Goal: Transaction & Acquisition: Purchase product/service

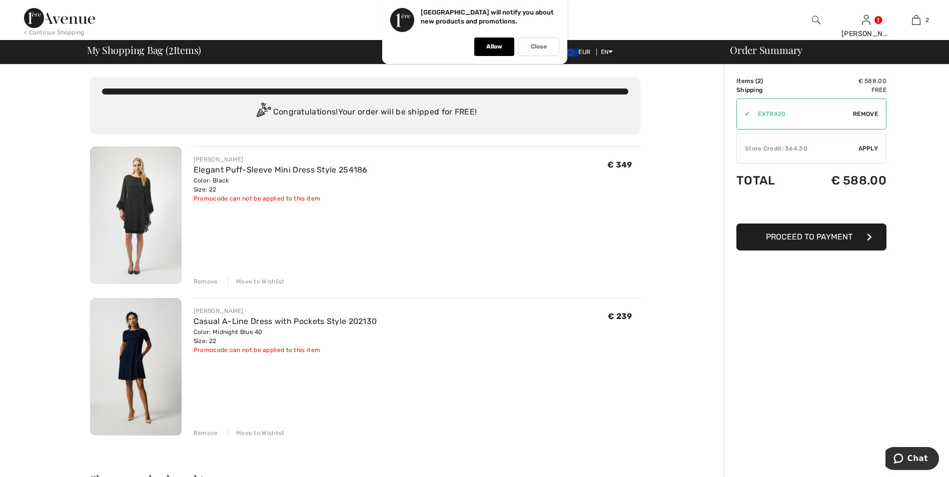
click at [804, 157] on div "✔ Store Credit: 364.30 Apply Remove" at bounding box center [812, 149] width 150 height 30
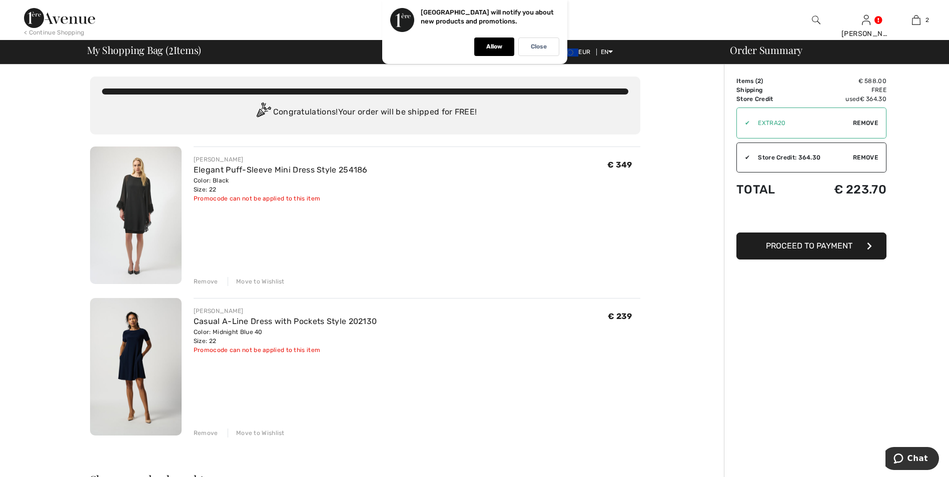
click at [775, 254] on button "Proceed to Payment" at bounding box center [812, 246] width 150 height 27
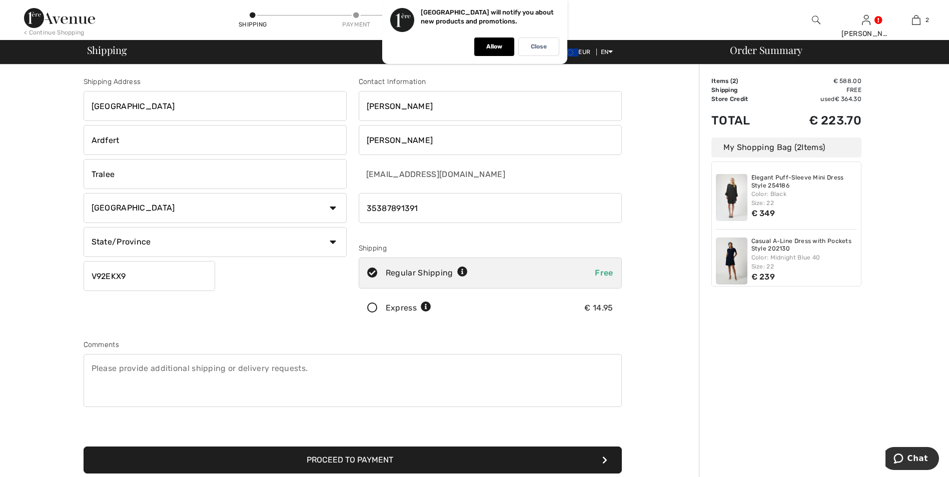
click at [123, 238] on select "State/Province Carlow Cavan Clare Cork Donegal Dublin Galway Kerry Kildare Kilk…" at bounding box center [215, 242] width 263 height 30
select select "KE"
click at [84, 227] on select "State/Province Carlow Cavan Clare Cork Donegal Dublin Galway Kerry Kildare Kilk…" at bounding box center [215, 242] width 263 height 30
click at [356, 464] on button "Proceed to Payment" at bounding box center [353, 460] width 539 height 27
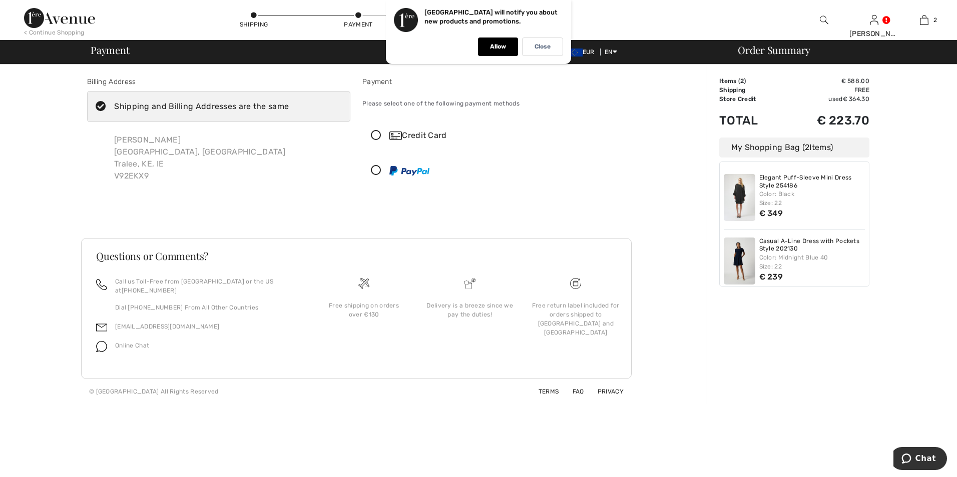
click at [378, 136] on icon at bounding box center [376, 136] width 27 height 11
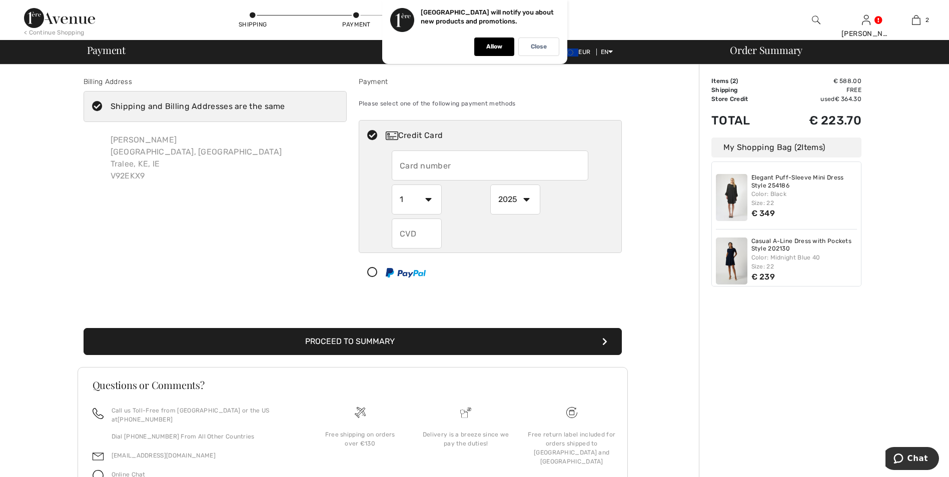
click at [451, 166] on input "text" at bounding box center [490, 166] width 197 height 30
type input "[CREDIT_CARD_NUMBER]"
select select "8"
select select "2029"
type input "906"
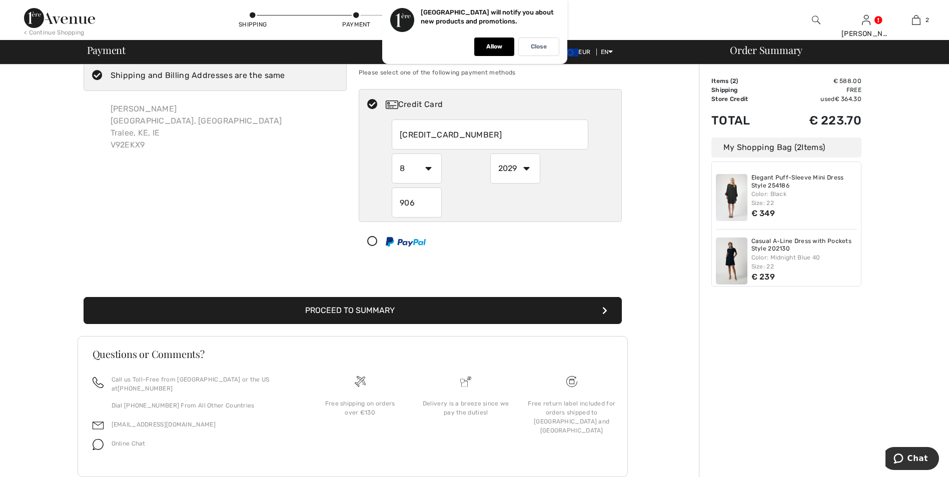
scroll to position [47, 0]
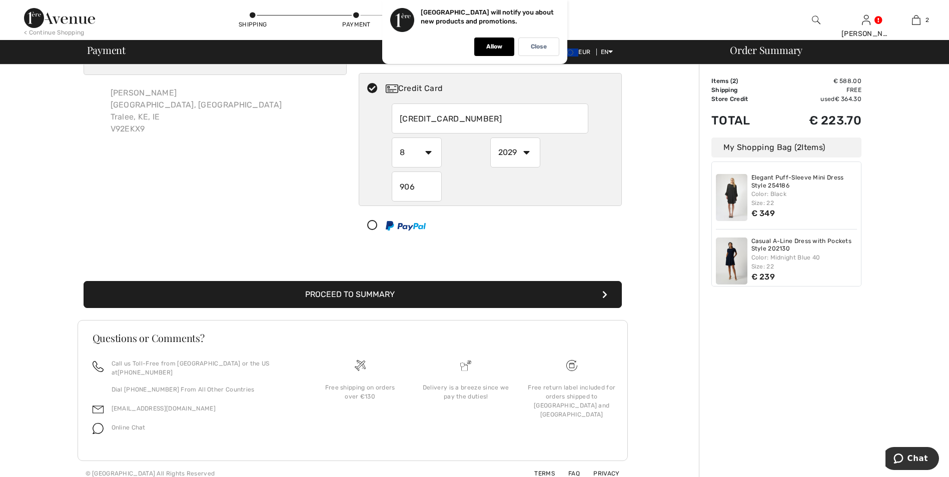
click at [559, 290] on button "Proceed to Summary" at bounding box center [353, 294] width 539 height 27
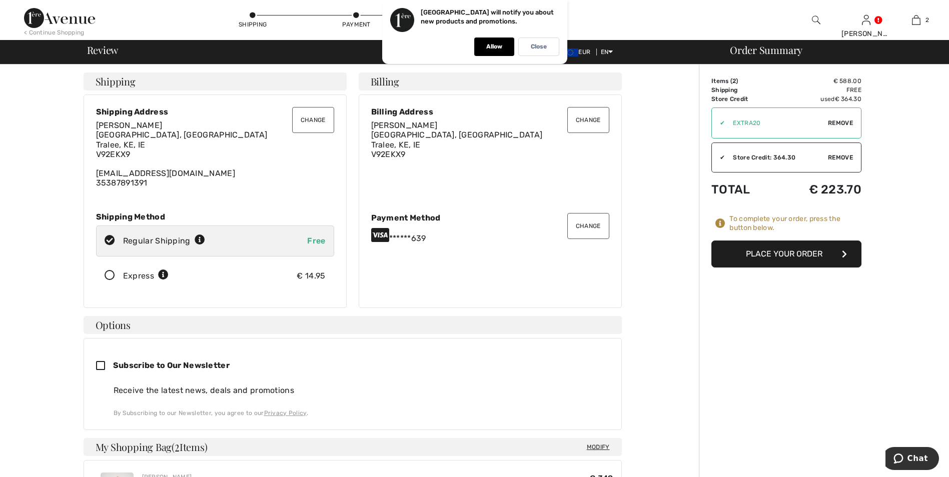
click at [840, 250] on button "Place Your Order" at bounding box center [787, 254] width 150 height 27
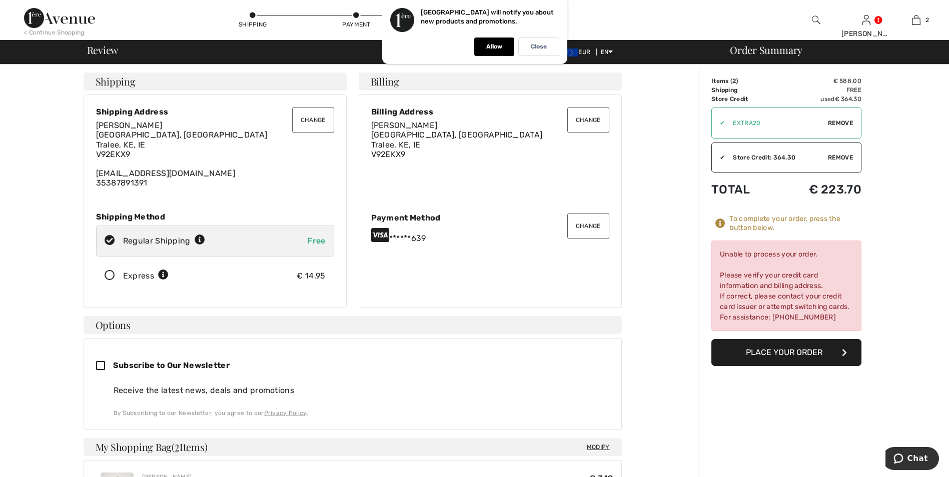
click at [593, 235] on button "Change" at bounding box center [589, 226] width 42 height 26
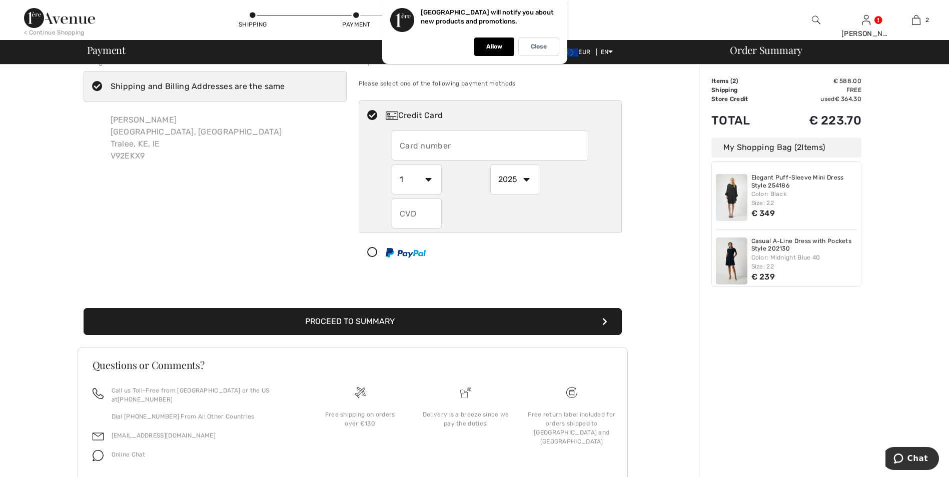
click at [478, 148] on input "text" at bounding box center [490, 146] width 197 height 30
radio input "true"
type input "[CREDIT_CARD_NUMBER]"
select select "8"
select select "2029"
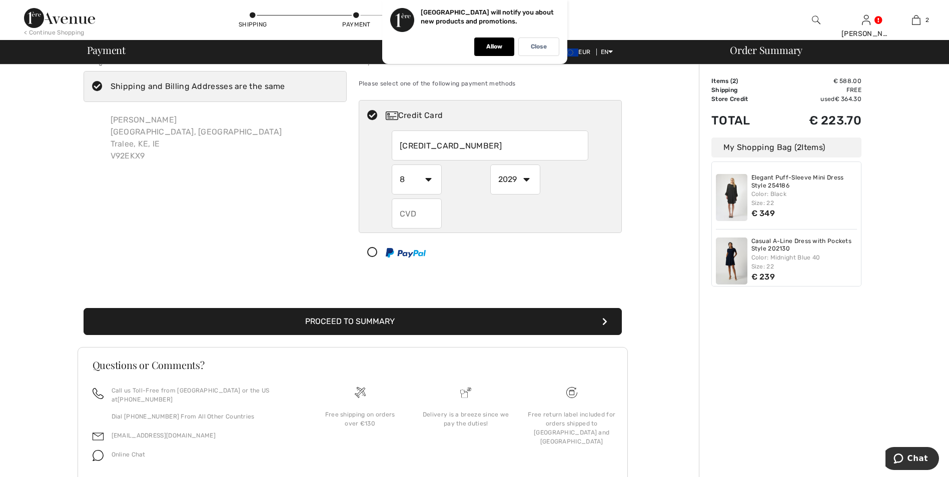
type input "906"
click at [385, 328] on button "Proceed to Summary" at bounding box center [353, 321] width 539 height 27
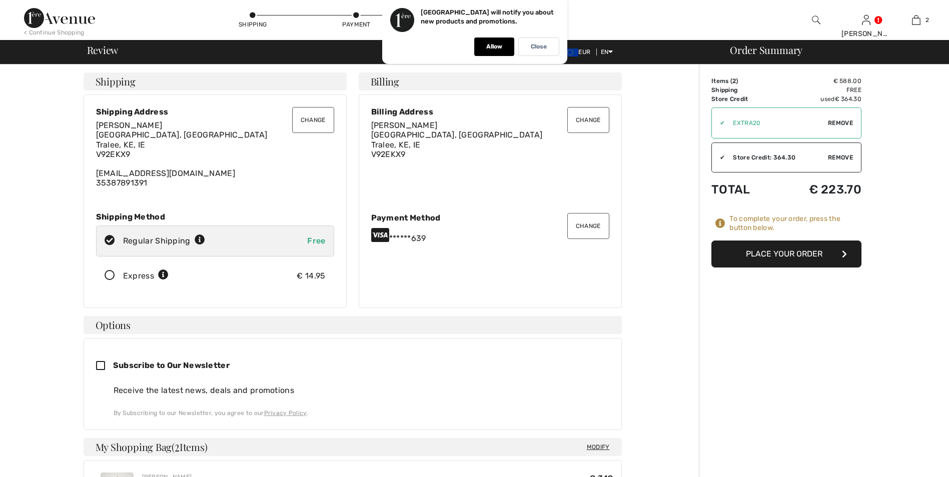
click at [764, 254] on button "Place Your Order" at bounding box center [787, 254] width 150 height 27
